Goal: Task Accomplishment & Management: Use online tool/utility

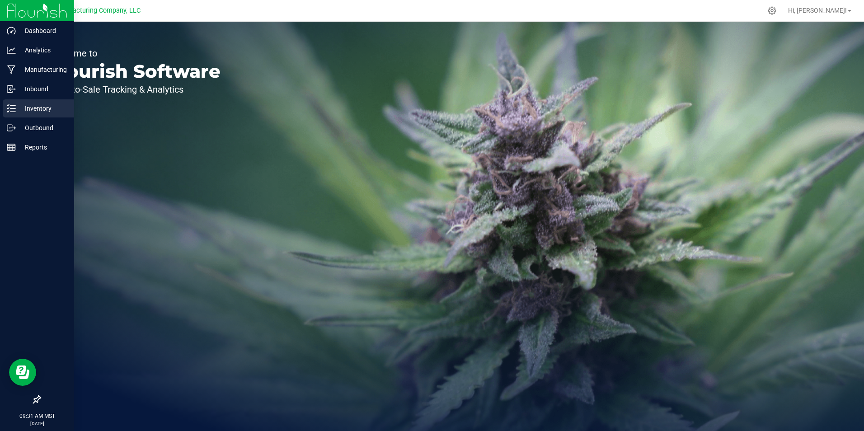
click at [33, 114] on div "Inventory" at bounding box center [38, 108] width 71 height 18
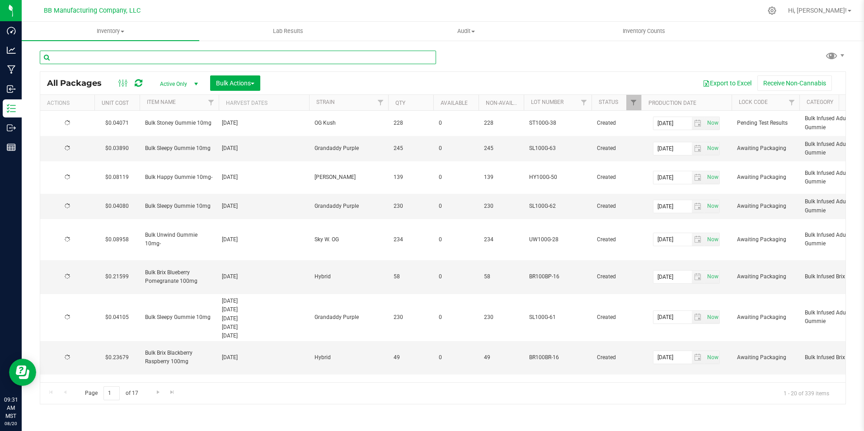
click at [120, 51] on input "text" at bounding box center [238, 58] width 396 height 14
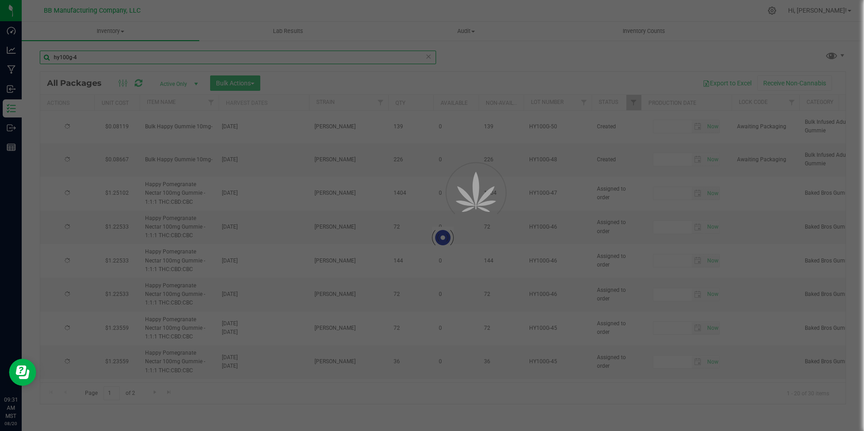
type input "hy100g-46"
type input "[DATE]"
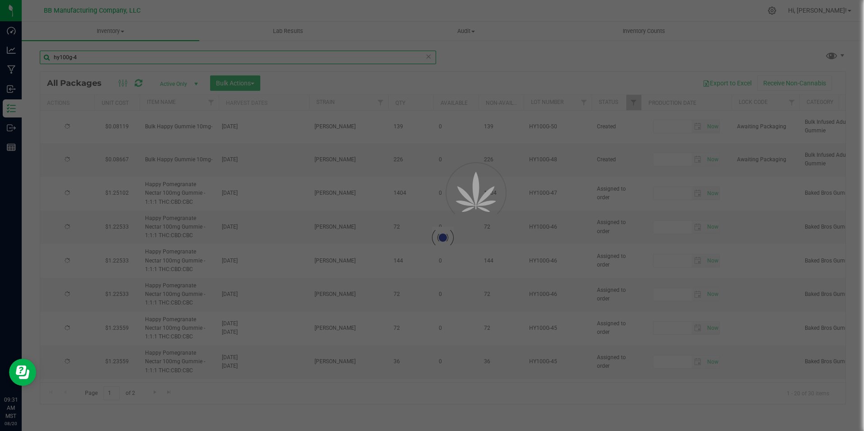
type input "[DATE]"
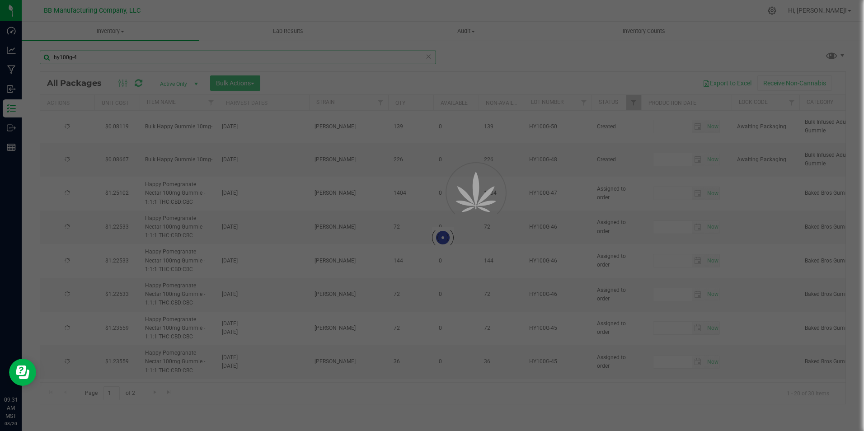
type input "[DATE]"
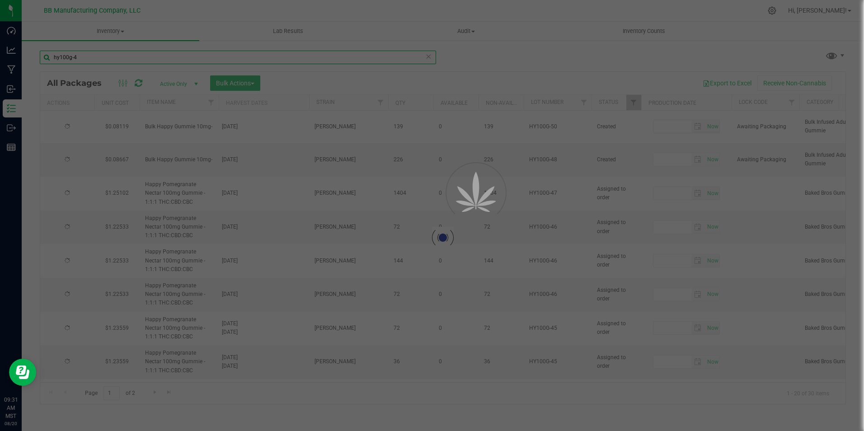
type input "[DATE]"
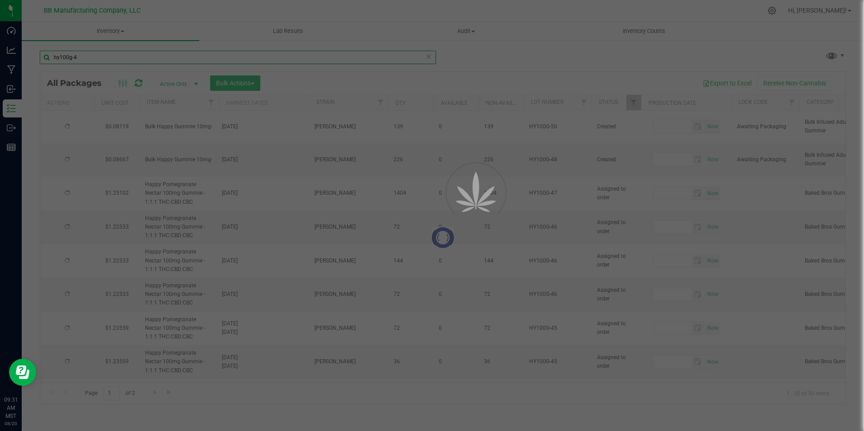
type input "[DATE]"
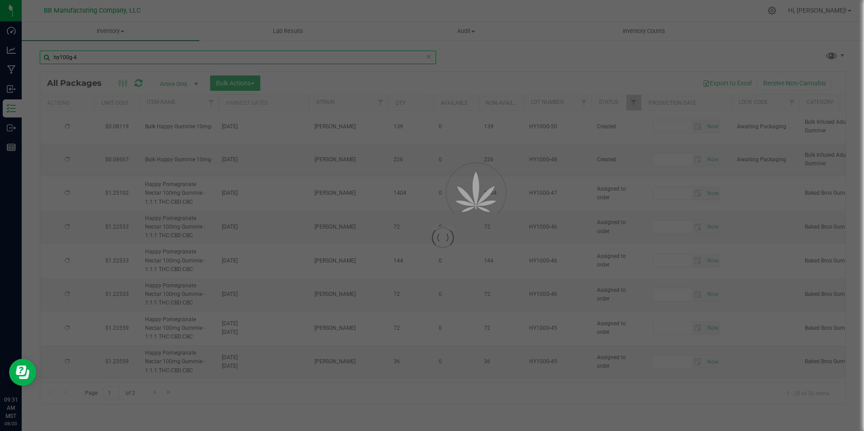
type input "[DATE]"
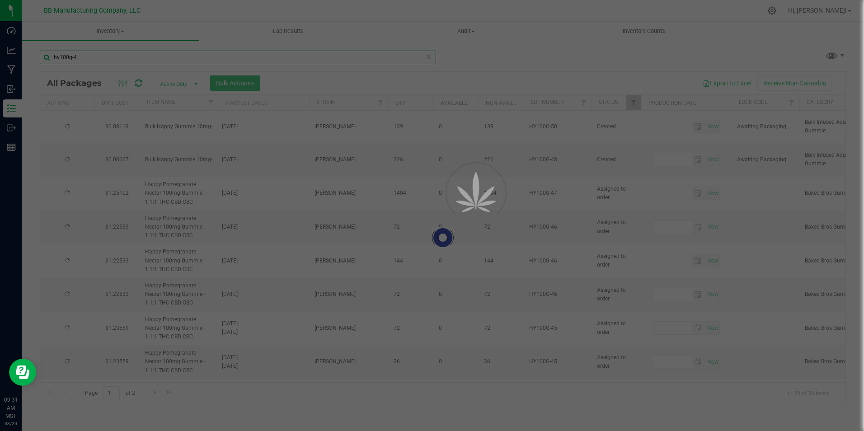
type input "[DATE]"
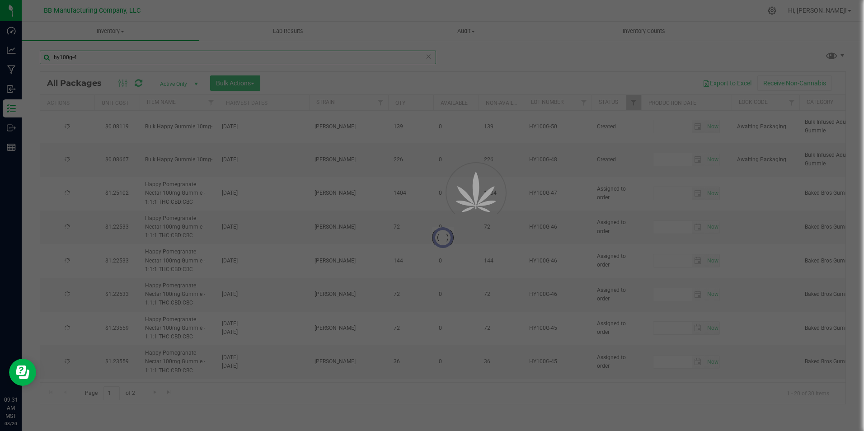
type input "[DATE]"
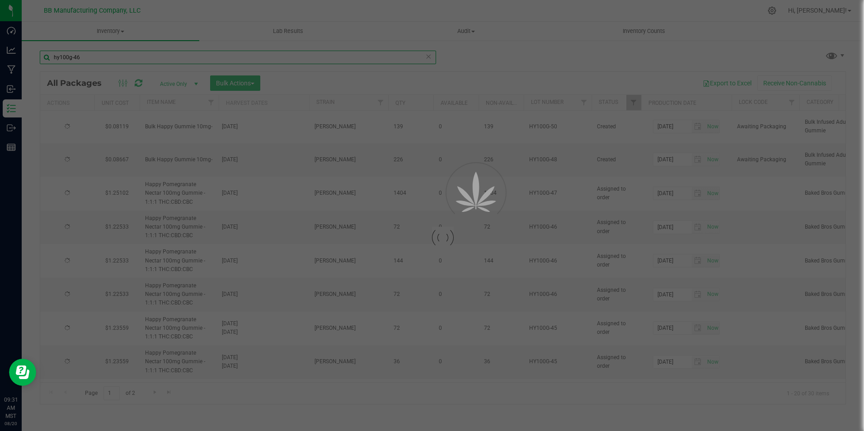
type input "[DATE]"
type input "hy100g-46"
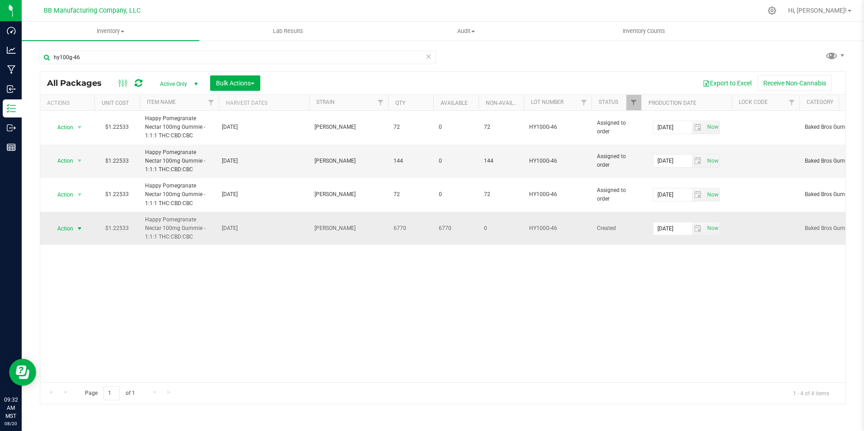
click at [78, 224] on span "select" at bounding box center [79, 228] width 11 height 13
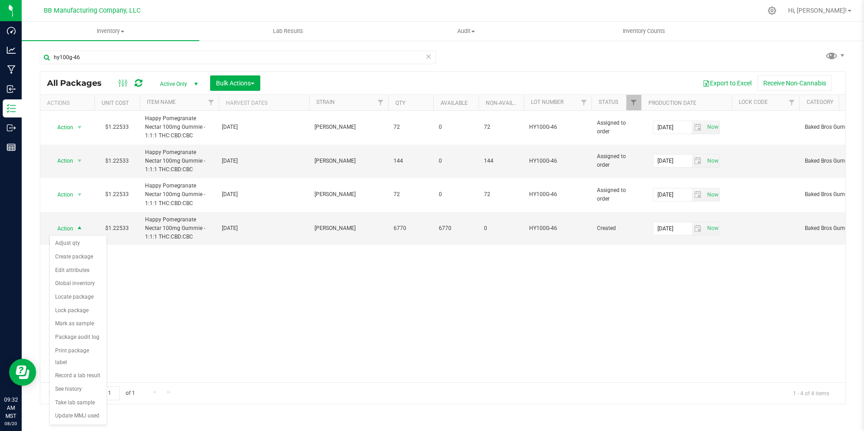
click at [180, 270] on div "Action Action Edit attributes Global inventory Locate package Package audit log…" at bounding box center [443, 247] width 806 height 272
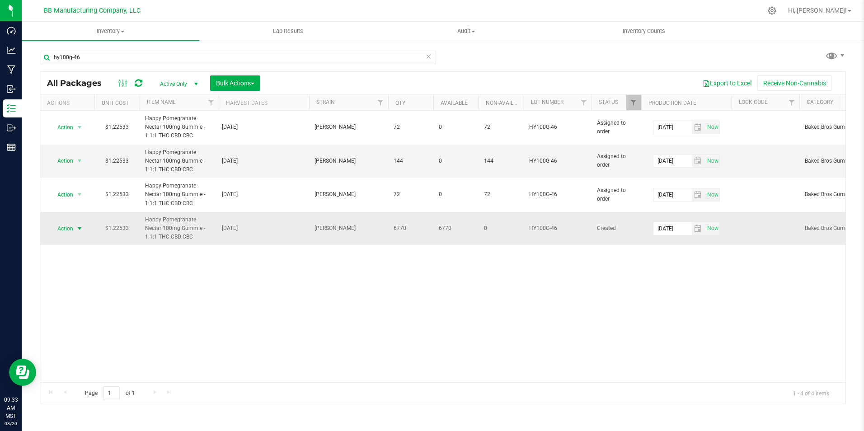
click at [80, 225] on span "select" at bounding box center [79, 228] width 7 height 7
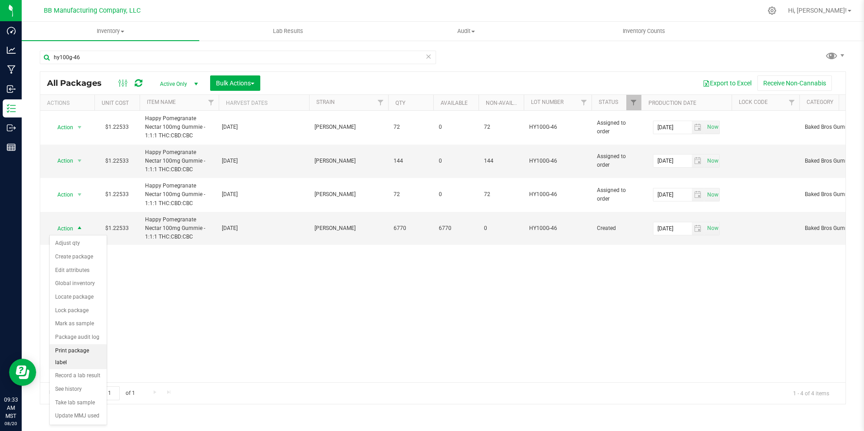
click at [83, 355] on li "Print package label" at bounding box center [78, 356] width 57 height 25
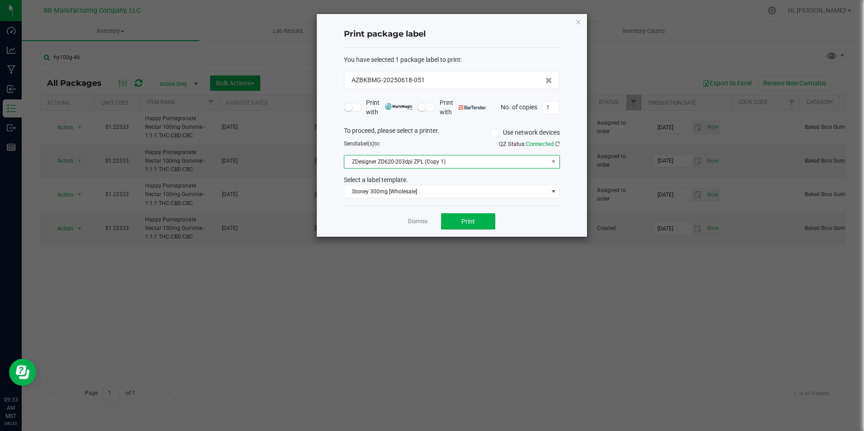
click at [419, 165] on span "ZDesigner ZD620-203dpi ZPL (Copy 1)" at bounding box center [446, 161] width 204 height 13
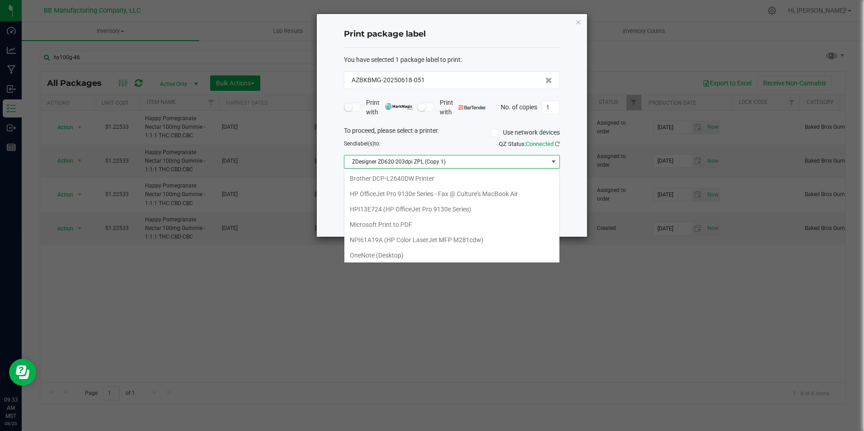
scroll to position [48, 0]
click at [445, 140] on div "Send label(s) to:" at bounding box center [394, 144] width 115 height 8
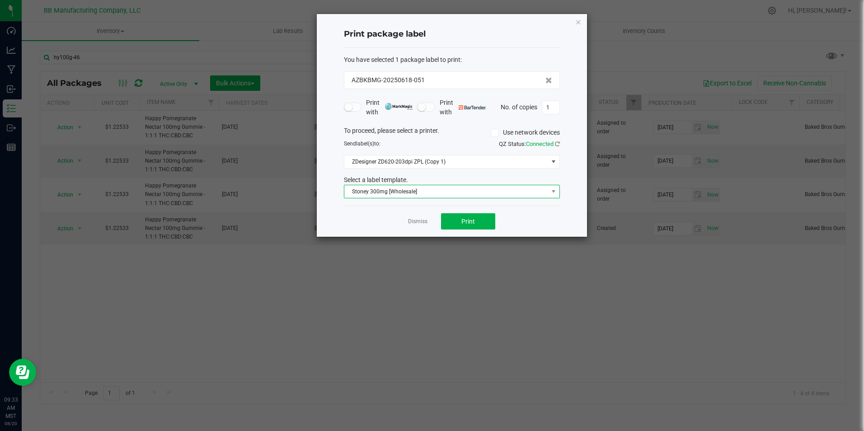
click at [430, 190] on span "Stoney 300mg [Wholesale]" at bounding box center [446, 191] width 204 height 13
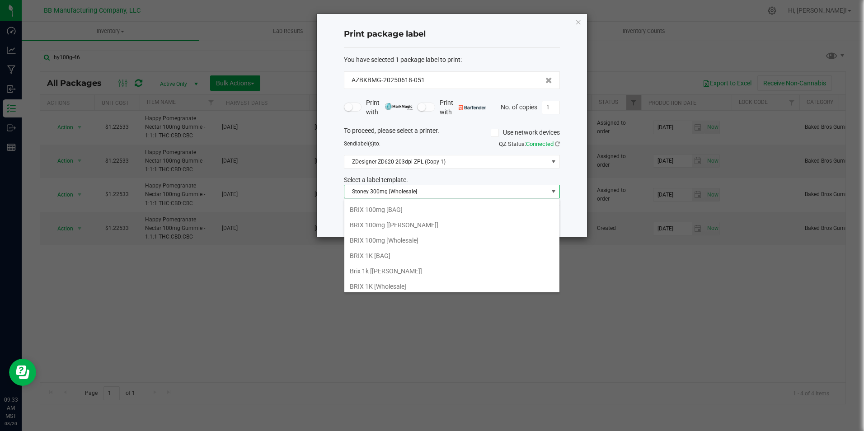
scroll to position [0, 0]
click at [418, 224] on li "Barcode ONLY (3.0 FINAL)" at bounding box center [451, 223] width 215 height 15
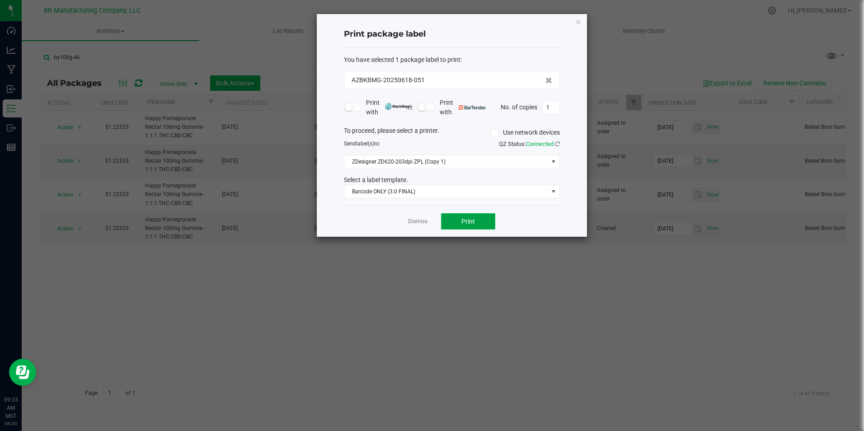
click at [477, 217] on button "Print" at bounding box center [468, 221] width 54 height 16
click at [578, 17] on icon "button" at bounding box center [578, 21] width 6 height 11
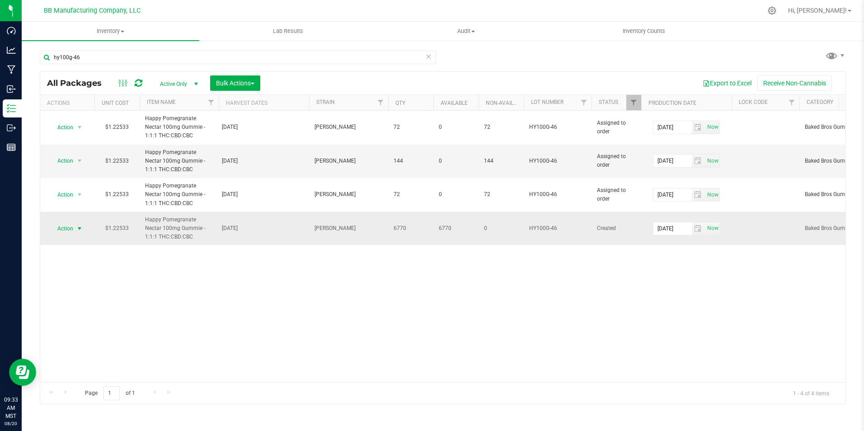
click at [69, 226] on span "Action" at bounding box center [61, 228] width 24 height 13
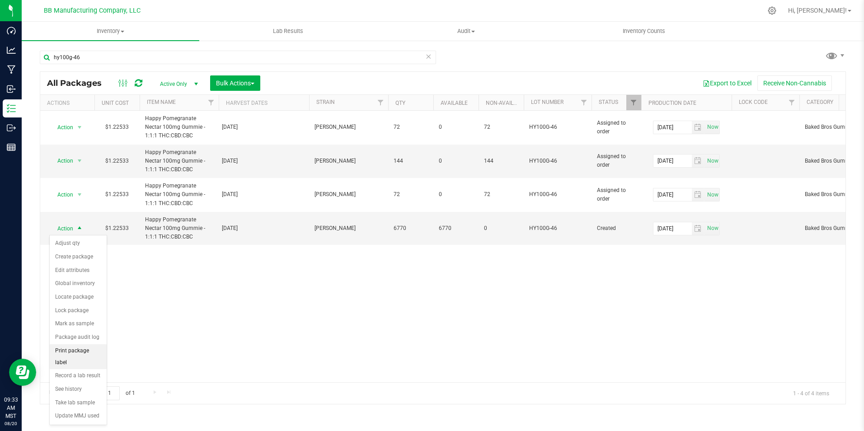
click at [83, 344] on li "Print package label" at bounding box center [78, 356] width 57 height 25
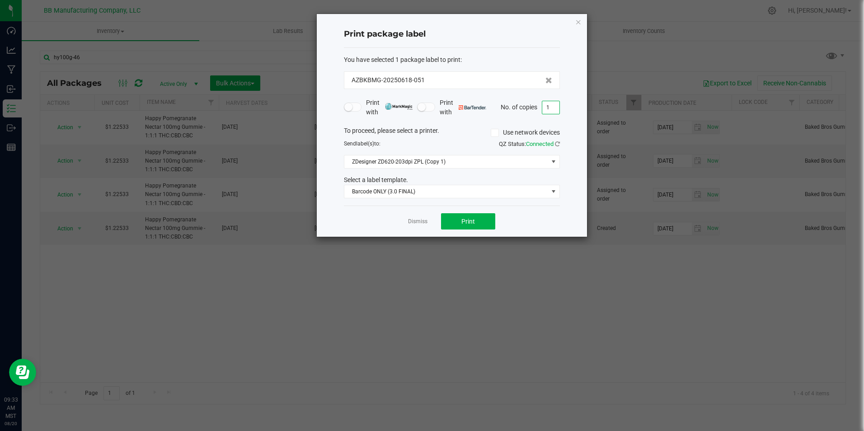
click at [553, 106] on input "1" at bounding box center [550, 107] width 17 height 13
click at [575, 22] on icon "button" at bounding box center [578, 21] width 6 height 11
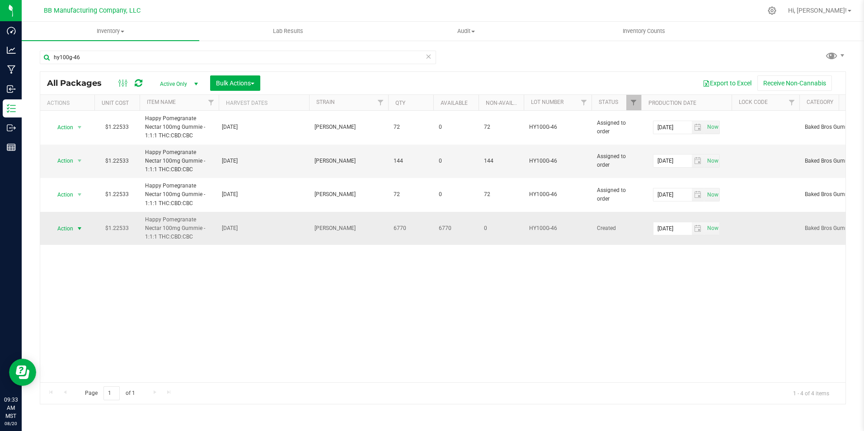
click at [68, 225] on span "Action" at bounding box center [61, 228] width 24 height 13
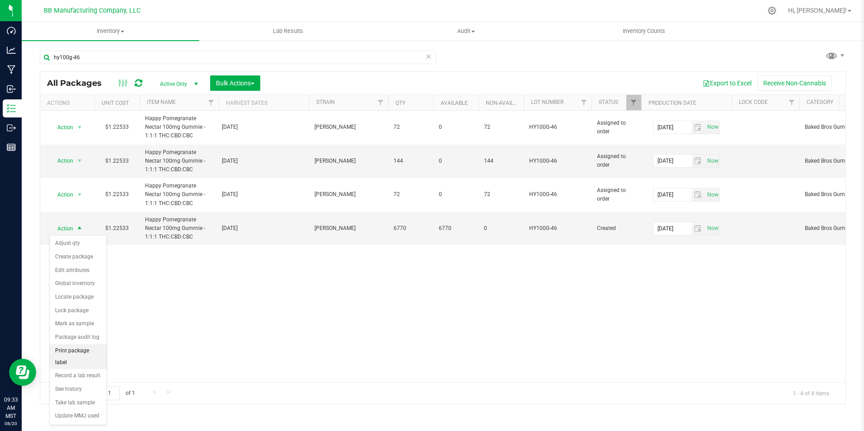
click at [83, 356] on li "Print package label" at bounding box center [78, 356] width 57 height 25
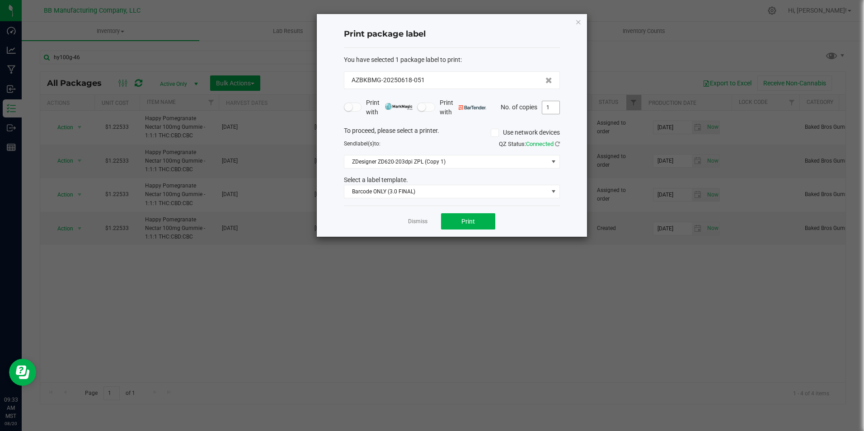
click at [549, 110] on input "1" at bounding box center [550, 107] width 17 height 13
type input "6,780"
click at [483, 226] on button "Print" at bounding box center [468, 221] width 54 height 16
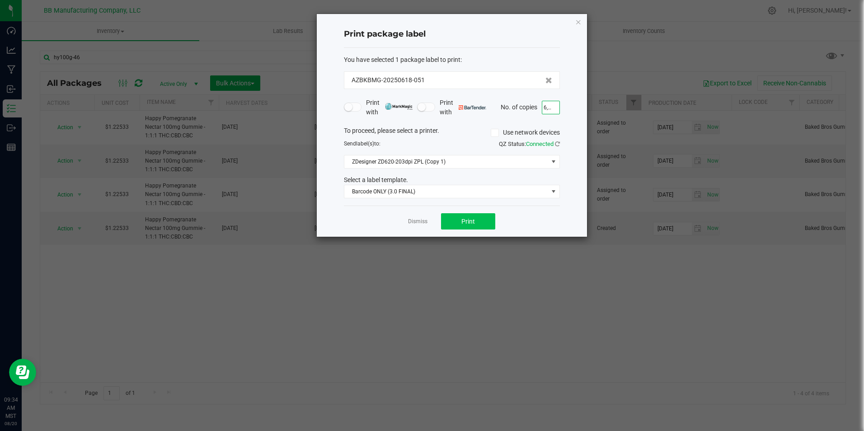
scroll to position [0, 0]
